Goal: Task Accomplishment & Management: Manage account settings

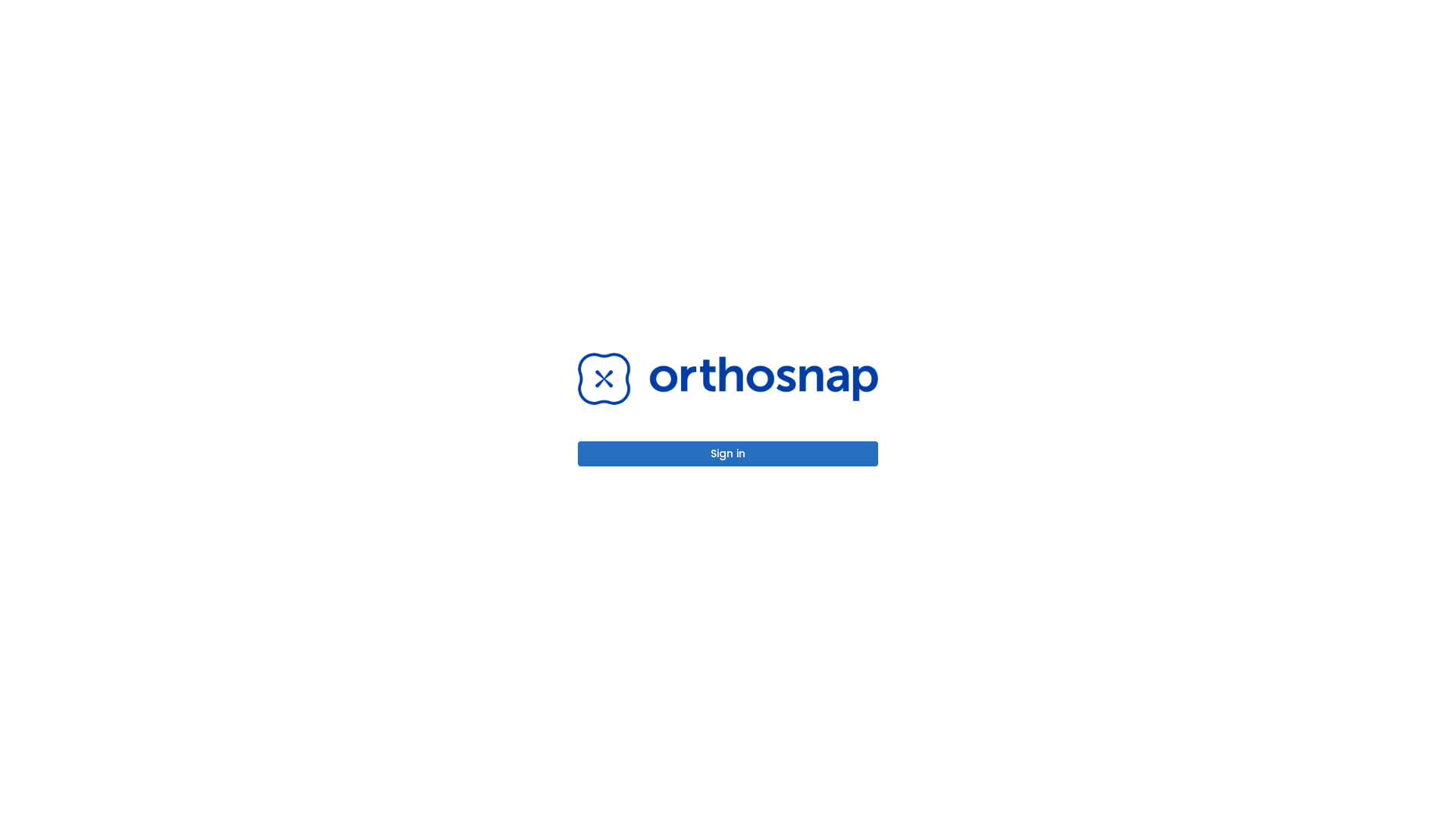
click at [728, 454] on button "Sign in" at bounding box center [728, 454] width 300 height 25
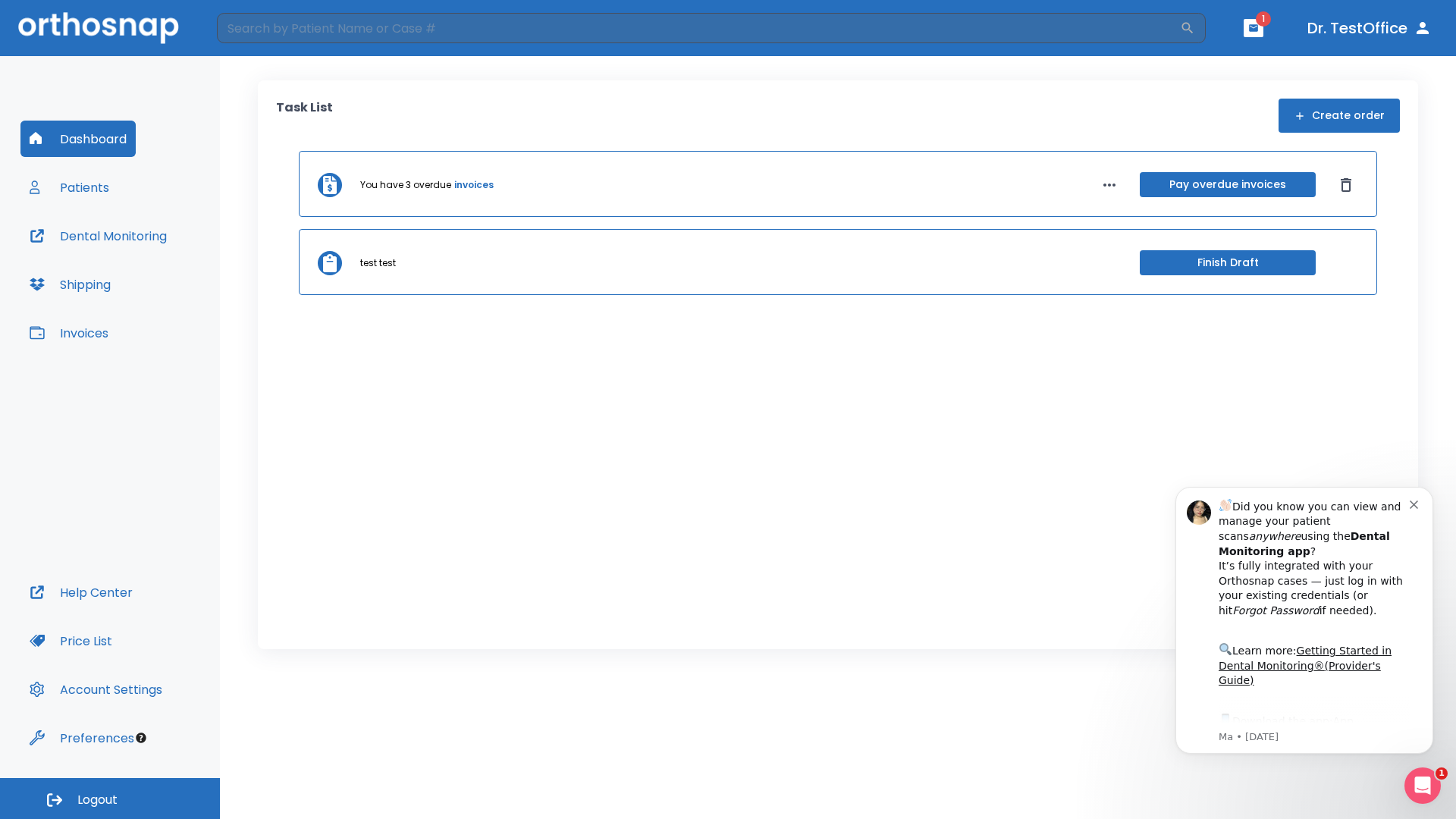
click at [110, 798] on span "Logout" at bounding box center [97, 801] width 41 height 17
